Goal: Find specific page/section: Find specific page/section

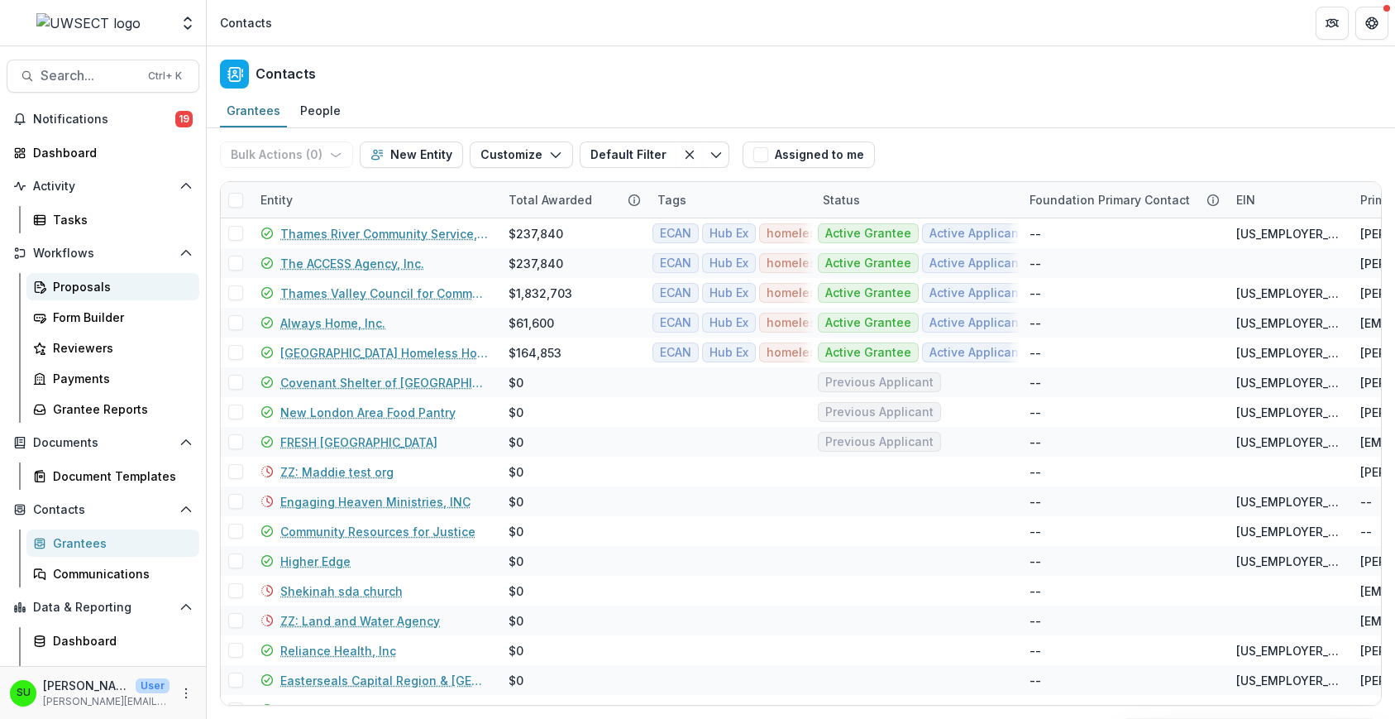
click at [60, 294] on div "Proposals" at bounding box center [119, 286] width 133 height 17
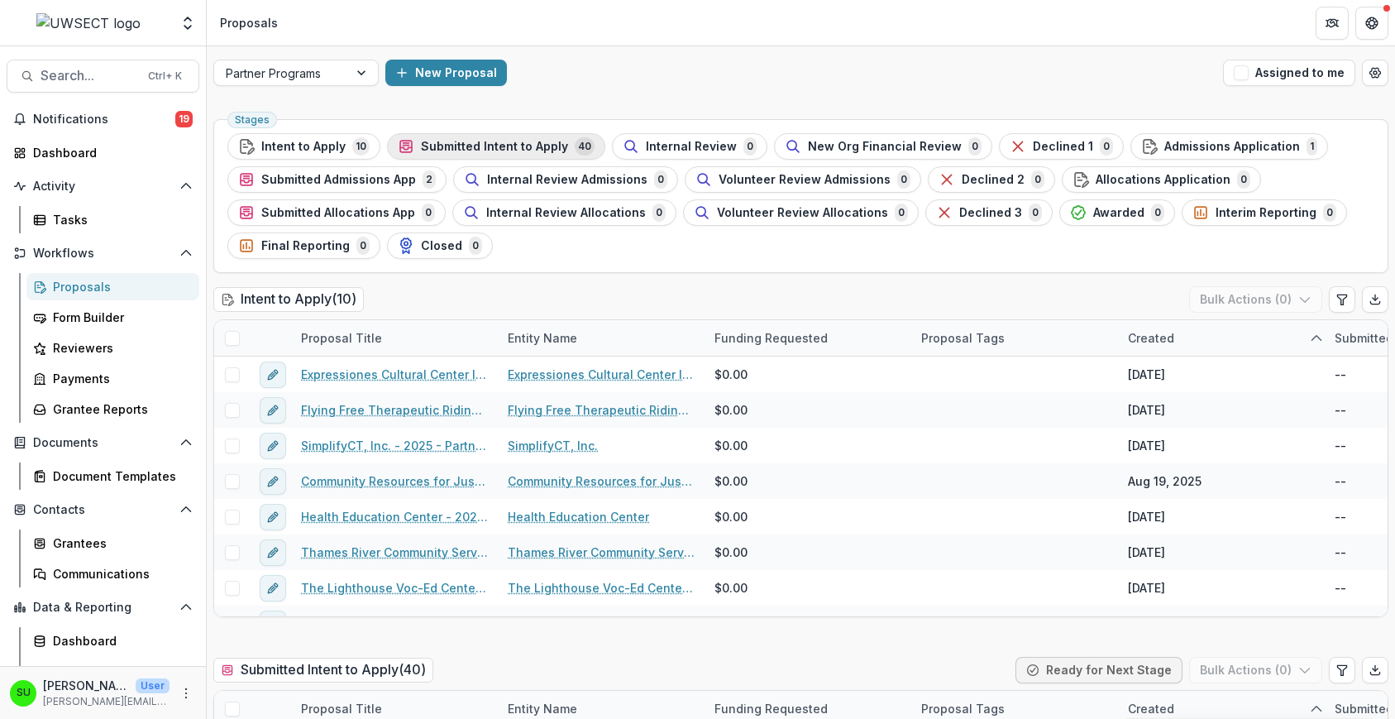
click at [479, 152] on span "Submitted Intent to Apply" at bounding box center [494, 147] width 147 height 14
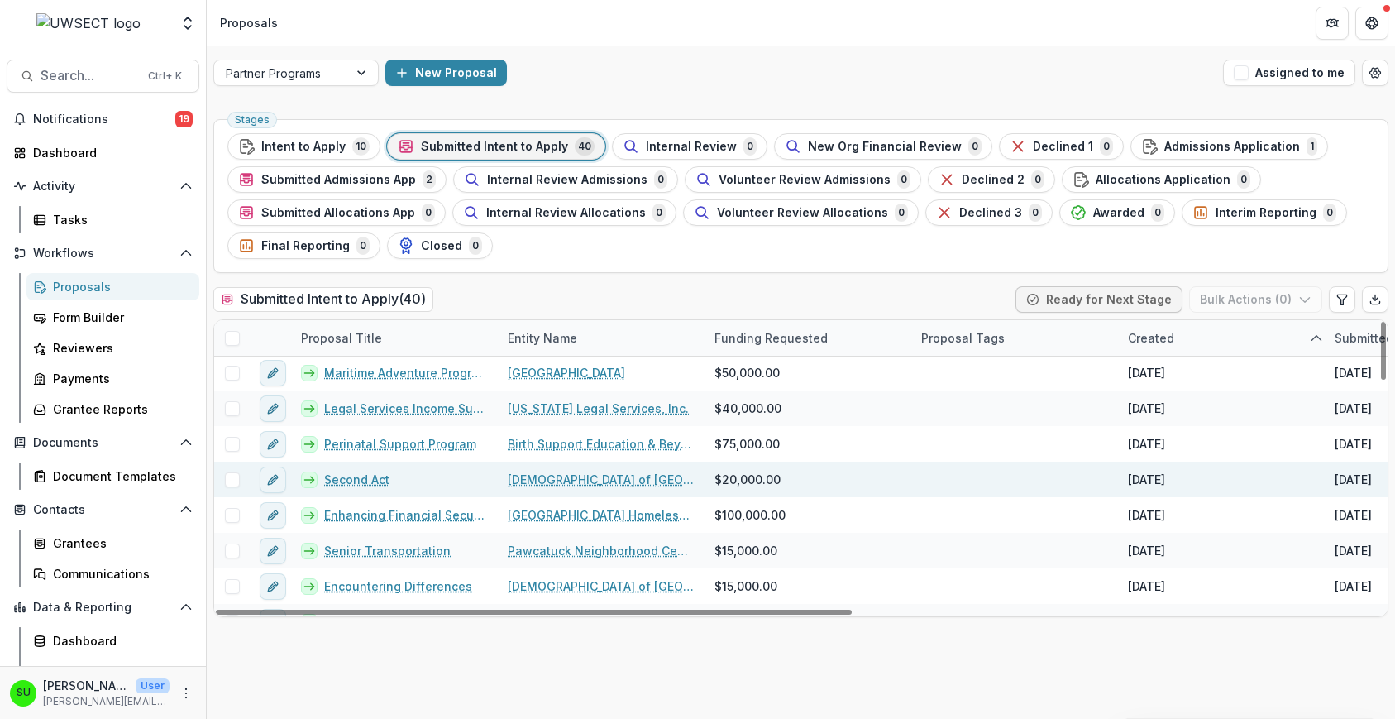
scroll to position [1163, 0]
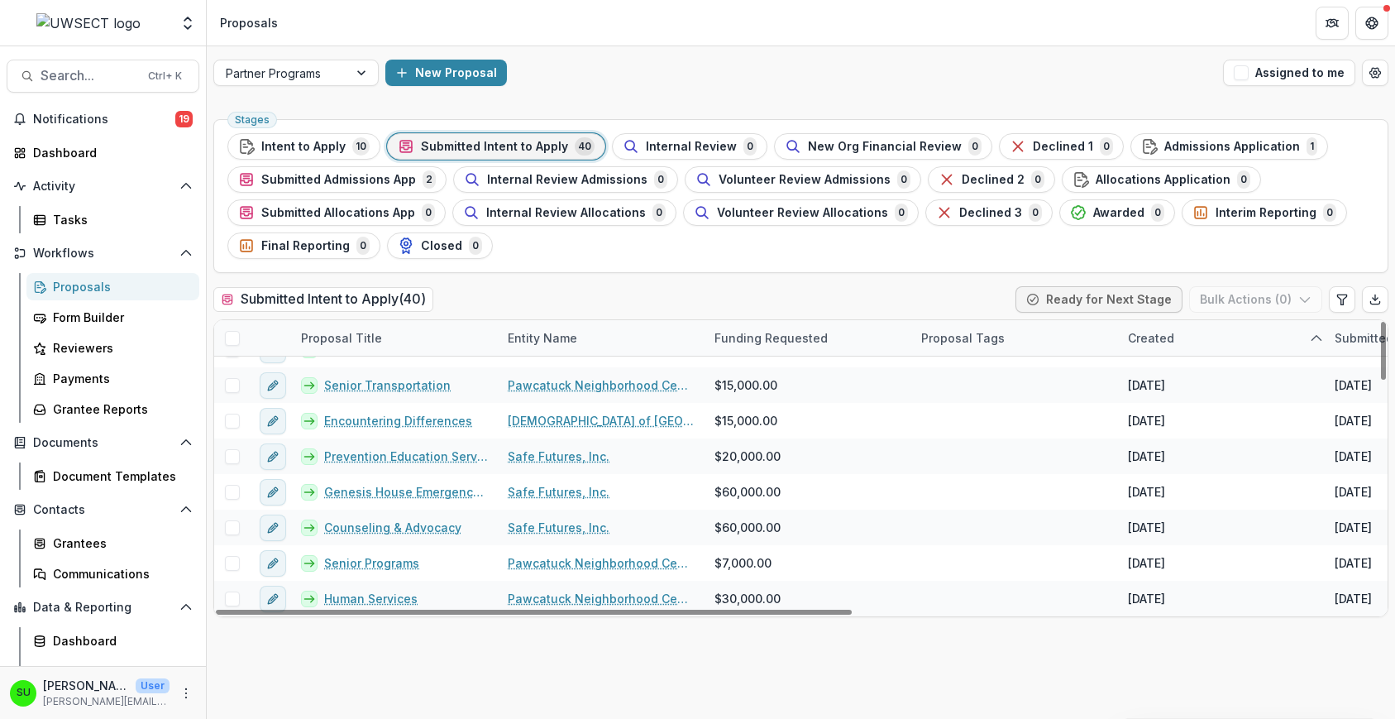
click at [532, 281] on div "Stages Intent to Apply 10 Submitted Intent to Apply 40 Internal Review 0 New Or…" at bounding box center [801, 415] width 1188 height 606
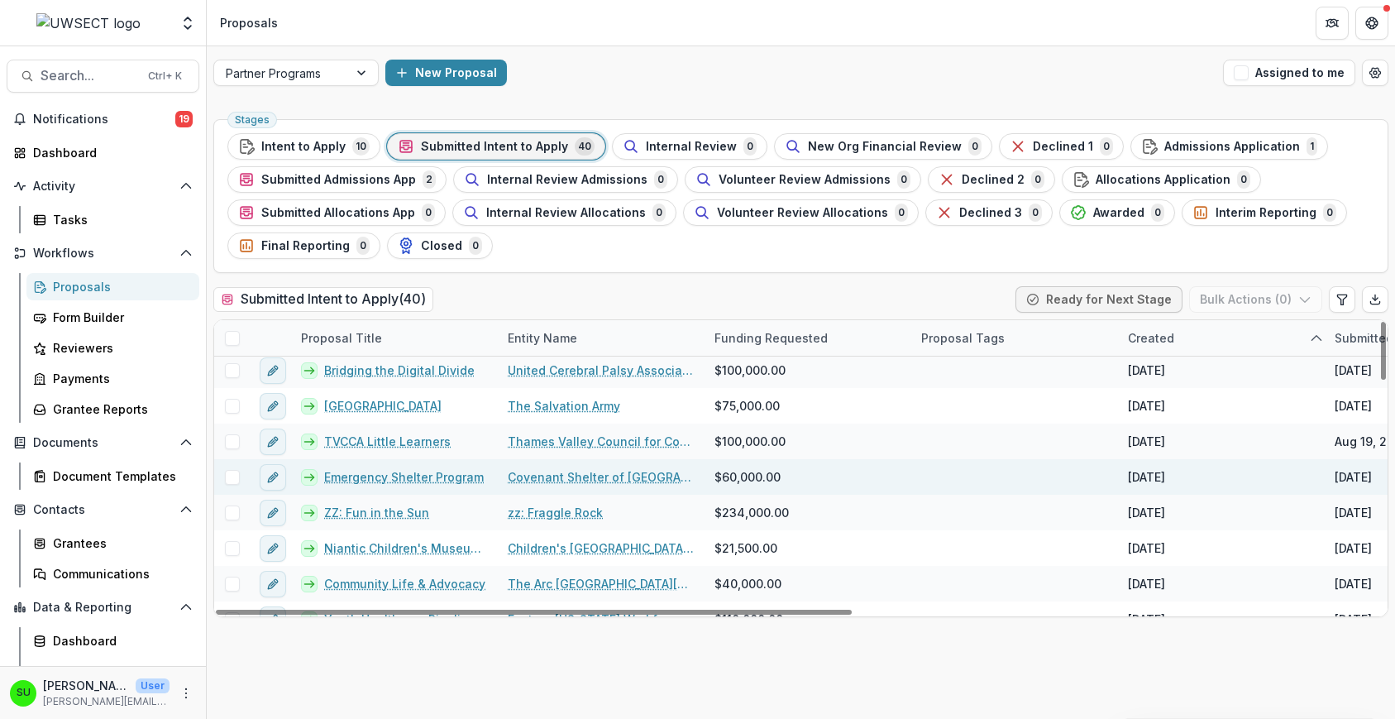
scroll to position [0, 0]
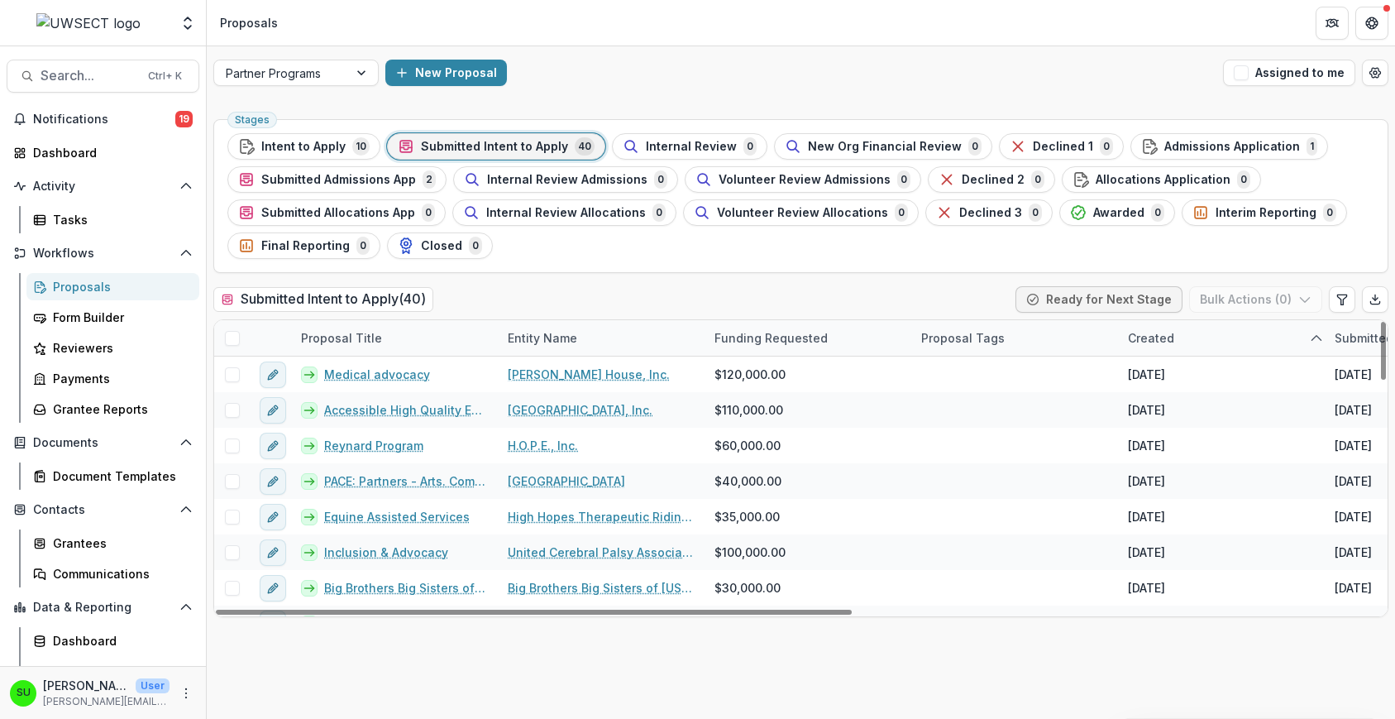
click at [527, 293] on div "Submitted Intent to Apply ( 40 ) Ready for Next Stage Bulk Actions ( 0 )" at bounding box center [800, 302] width 1175 height 33
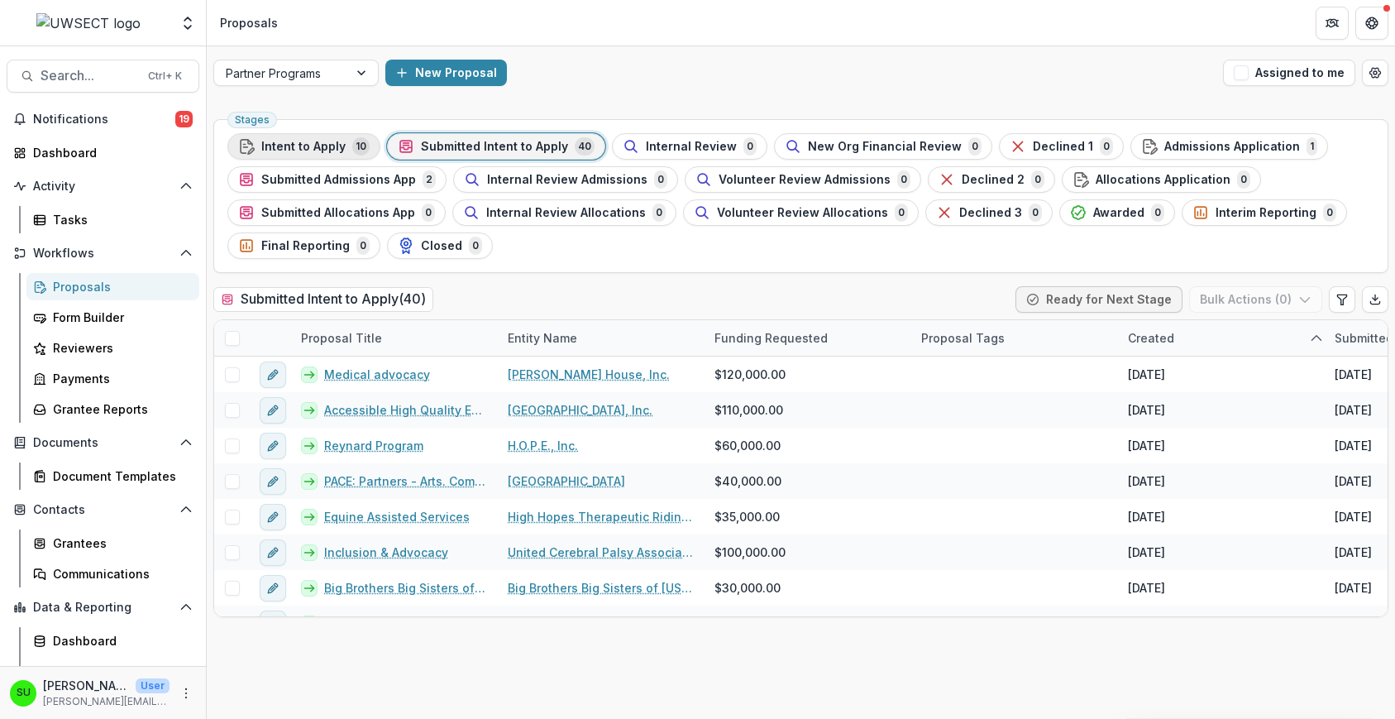
click at [299, 137] on div "Intent to Apply 10" at bounding box center [303, 146] width 131 height 18
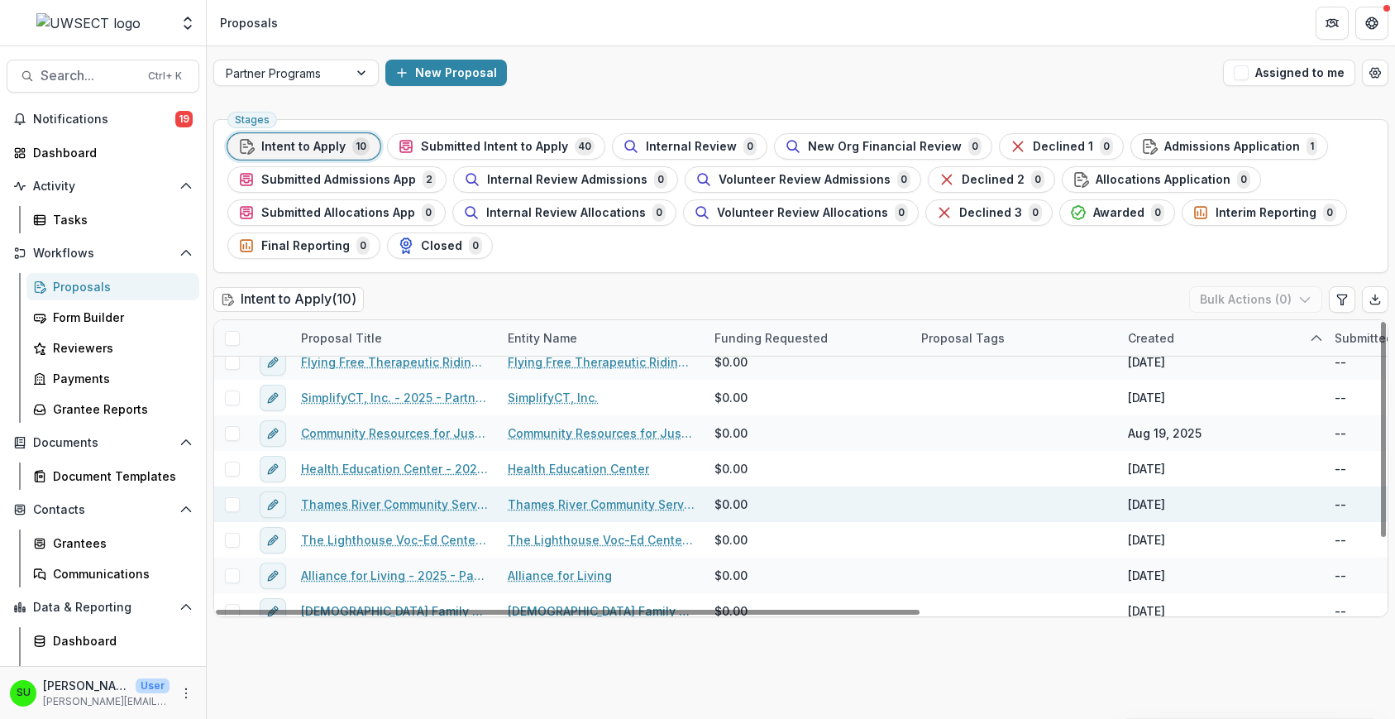
scroll to position [96, 0]
